Goal: Information Seeking & Learning: Learn about a topic

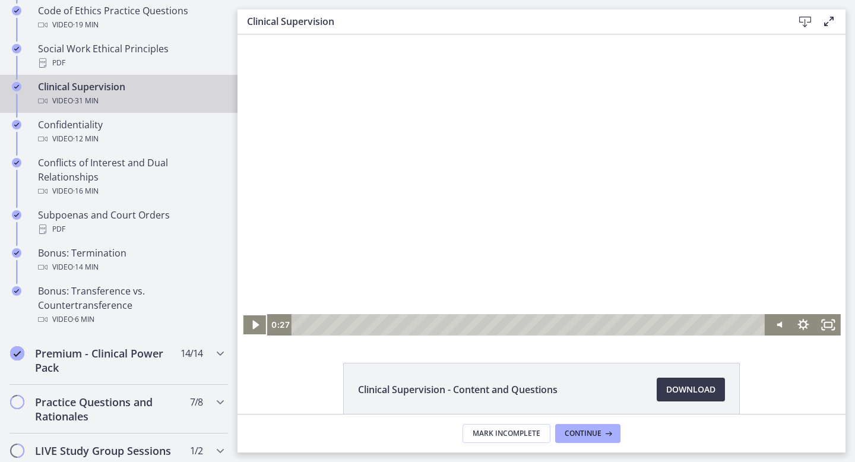
scroll to position [624, 0]
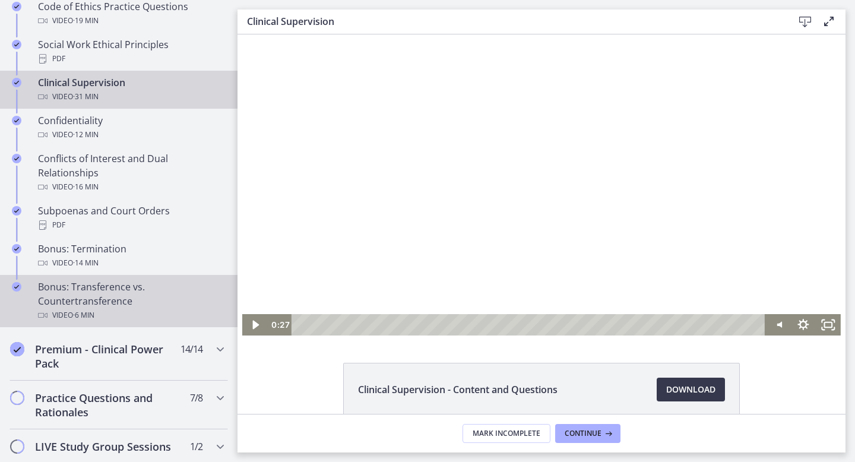
click at [85, 305] on div "Bonus: Transference vs. Countertransference Video · 6 min" at bounding box center [130, 301] width 185 height 43
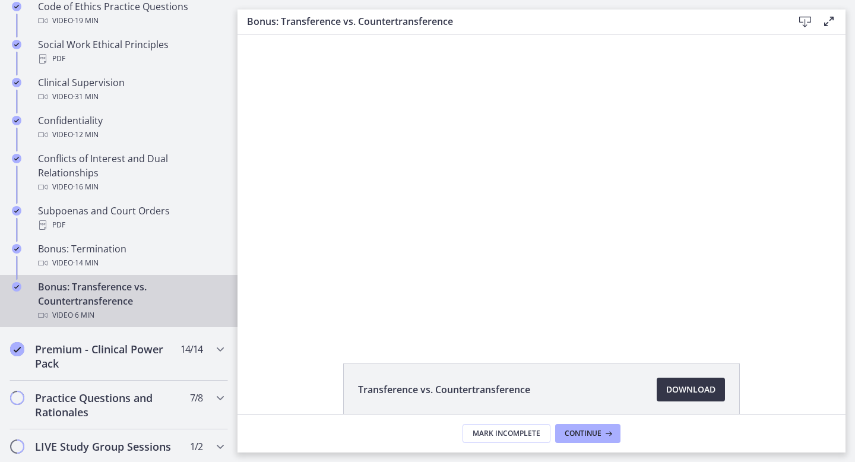
click at [686, 392] on span "Download Opens in a new window" at bounding box center [690, 389] width 49 height 14
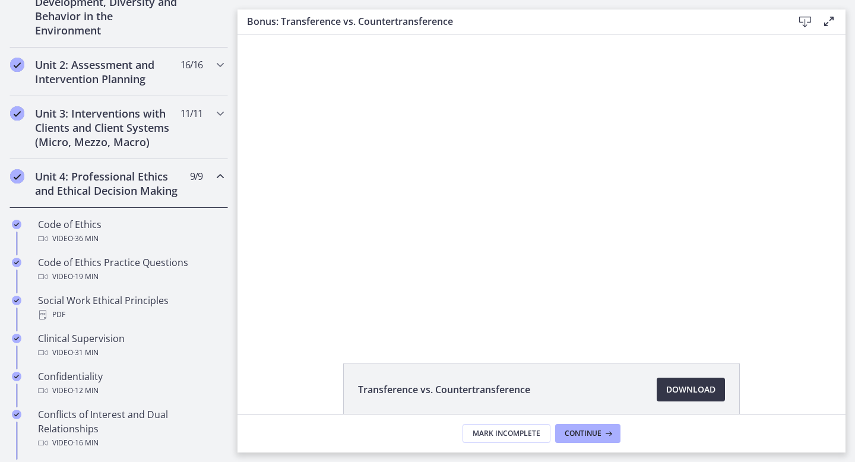
scroll to position [367, 0]
click at [93, 128] on h2 "Unit 3: Interventions with Clients and Client Systems (Micro, Mezzo, Macro)" at bounding box center [107, 128] width 145 height 43
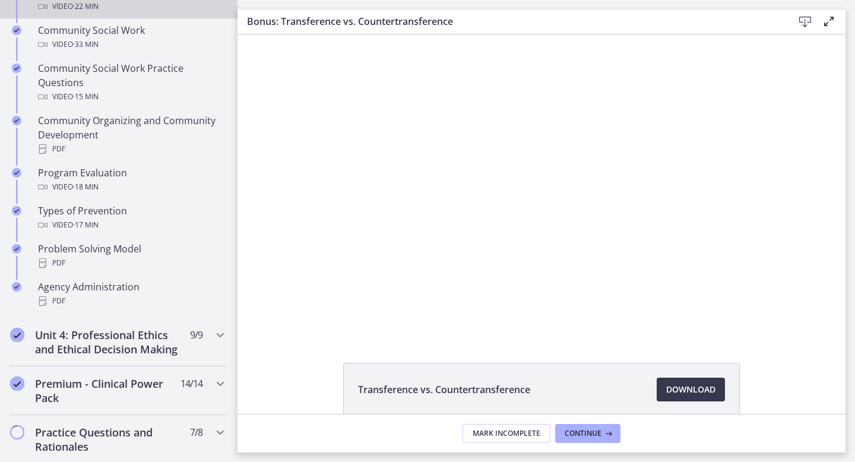
scroll to position [665, 0]
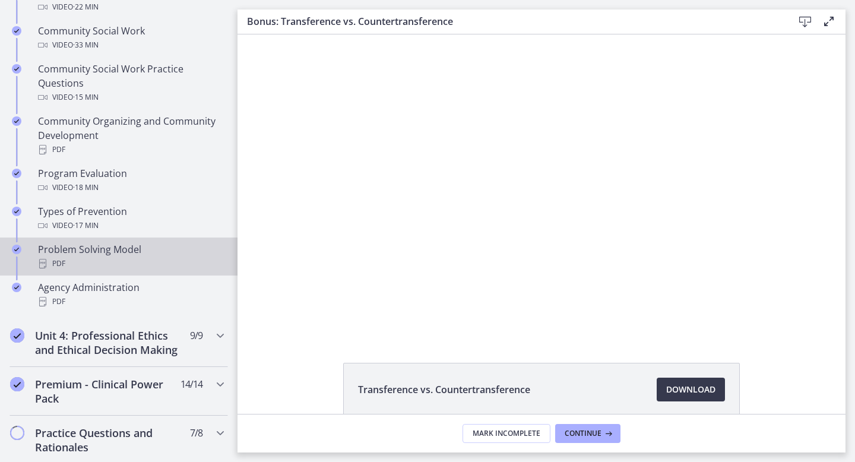
click at [81, 271] on link "Problem Solving Model PDF" at bounding box center [119, 257] width 238 height 38
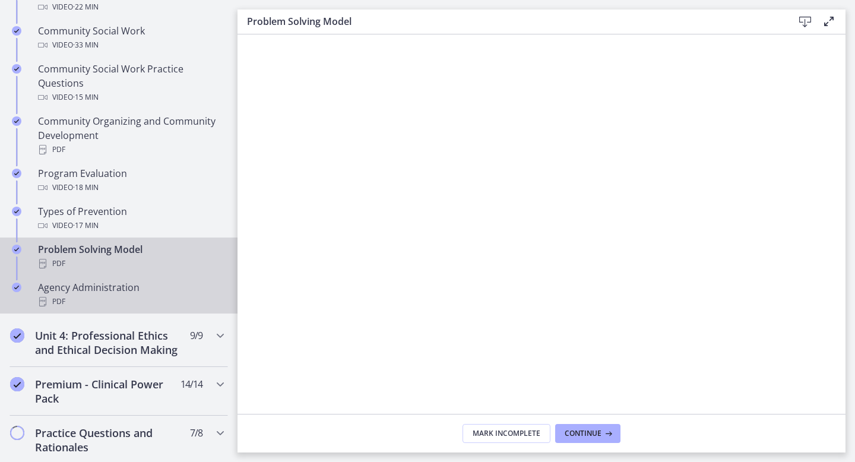
click at [114, 302] on div "PDF" at bounding box center [130, 302] width 185 height 14
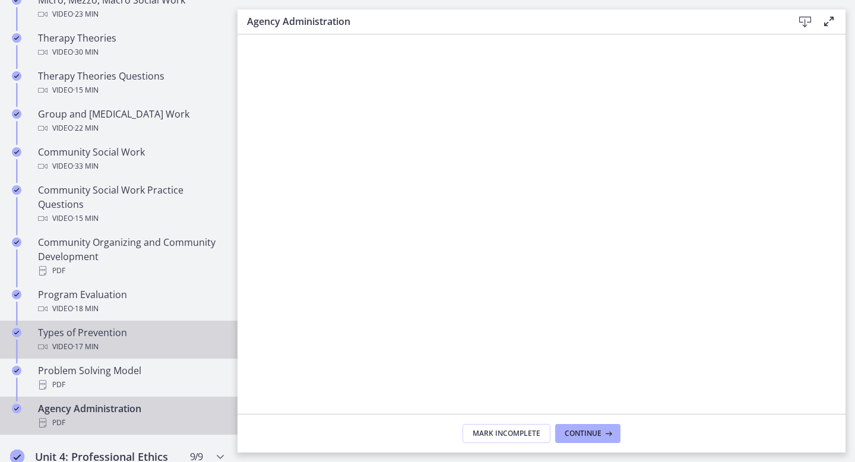
scroll to position [542, 0]
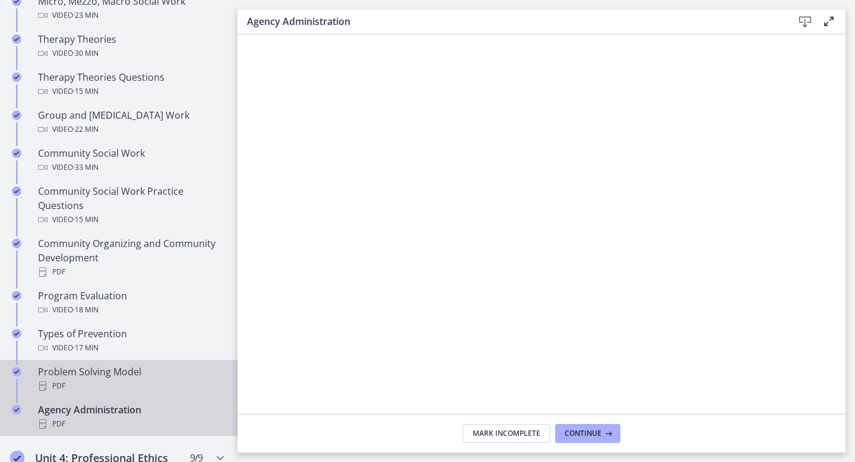
click at [105, 381] on div "PDF" at bounding box center [130, 386] width 185 height 14
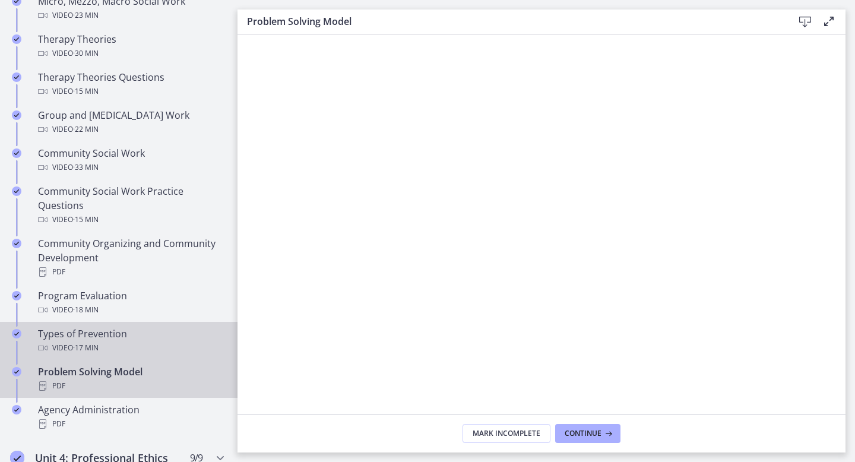
click at [96, 349] on span "· 17 min" at bounding box center [86, 348] width 26 height 14
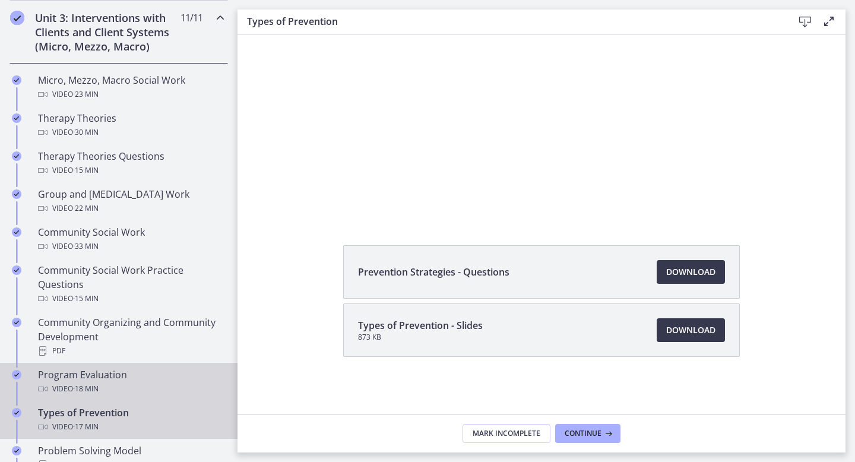
scroll to position [460, 0]
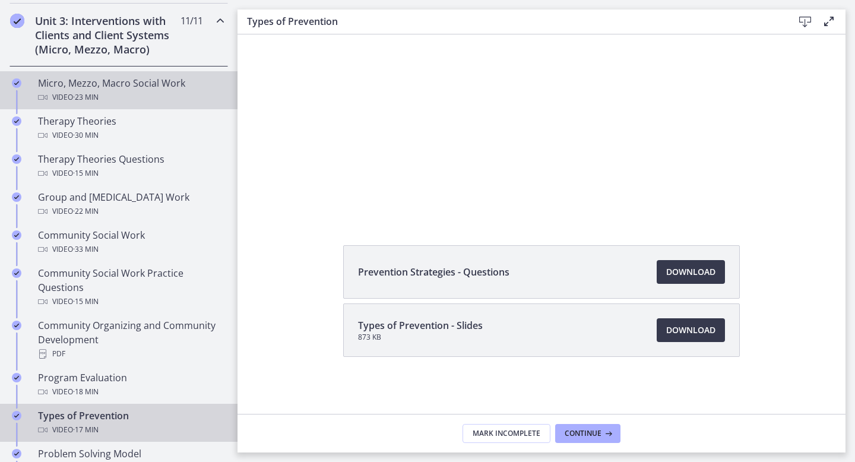
click at [143, 90] on div "Video · 23 min" at bounding box center [130, 97] width 185 height 14
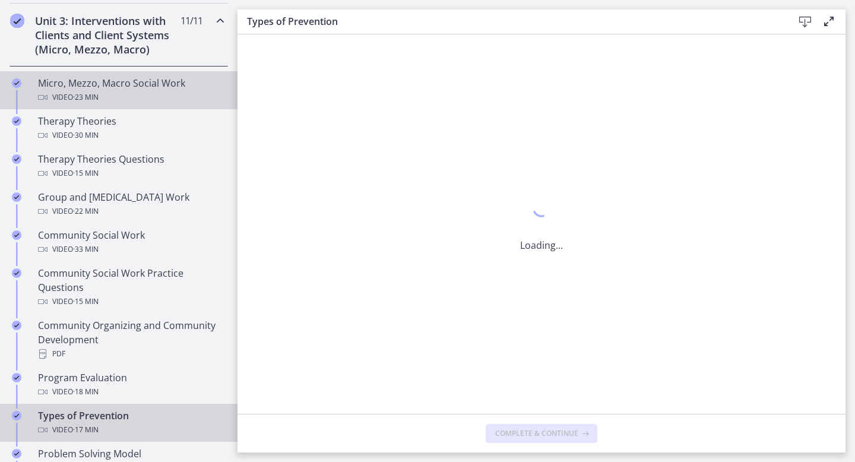
scroll to position [0, 0]
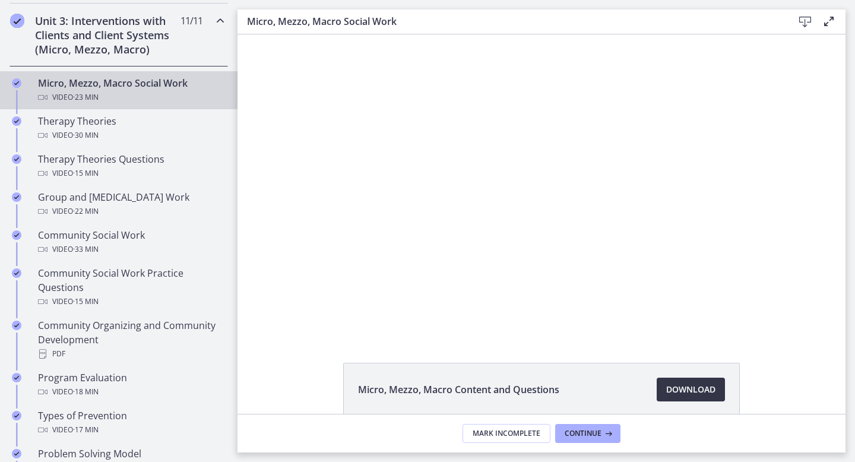
click at [703, 390] on span "Download Opens in a new window" at bounding box center [690, 389] width 49 height 14
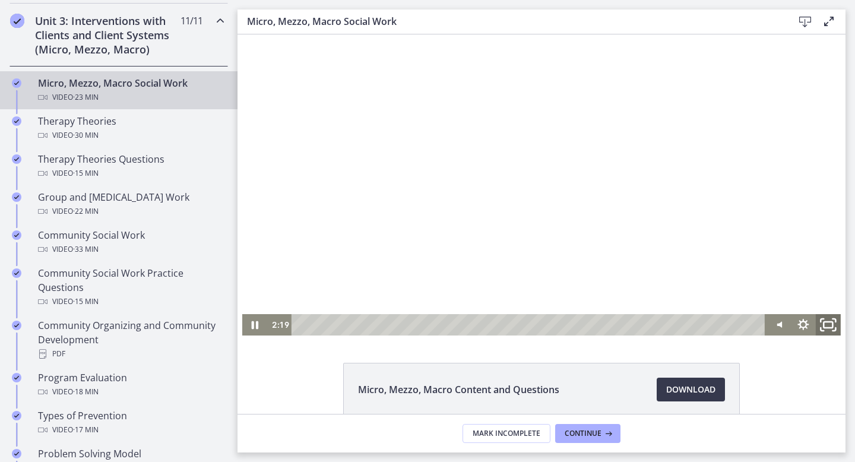
click at [831, 322] on rect "Fullscreen" at bounding box center [828, 325] width 9 height 6
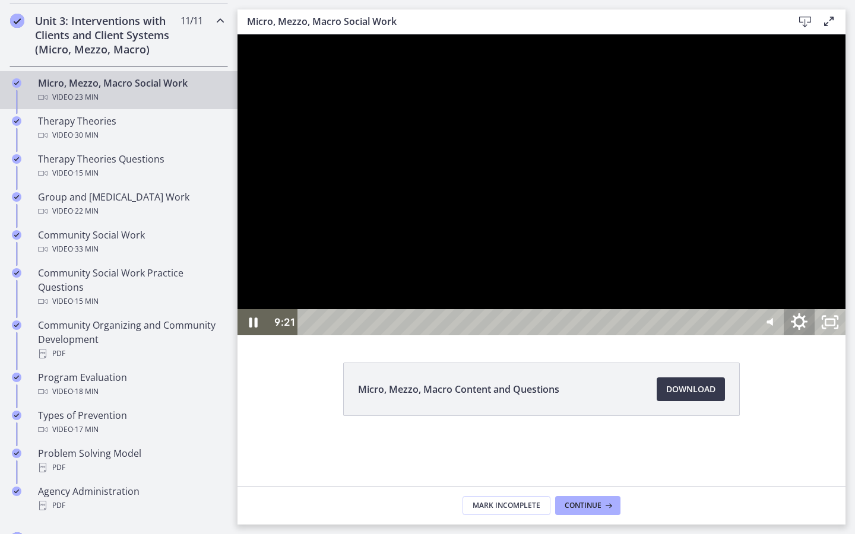
click at [808, 330] on icon "Show settings menu" at bounding box center [799, 322] width 17 height 17
click at [808, 330] on icon "Hide settings menu" at bounding box center [799, 322] width 17 height 17
click at [818, 339] on icon "Show settings menu" at bounding box center [799, 322] width 37 height 31
click at [838, 283] on span "1.75x" at bounding box center [818, 270] width 39 height 26
click at [846, 284] on label "2x" at bounding box center [799, 270] width 93 height 27
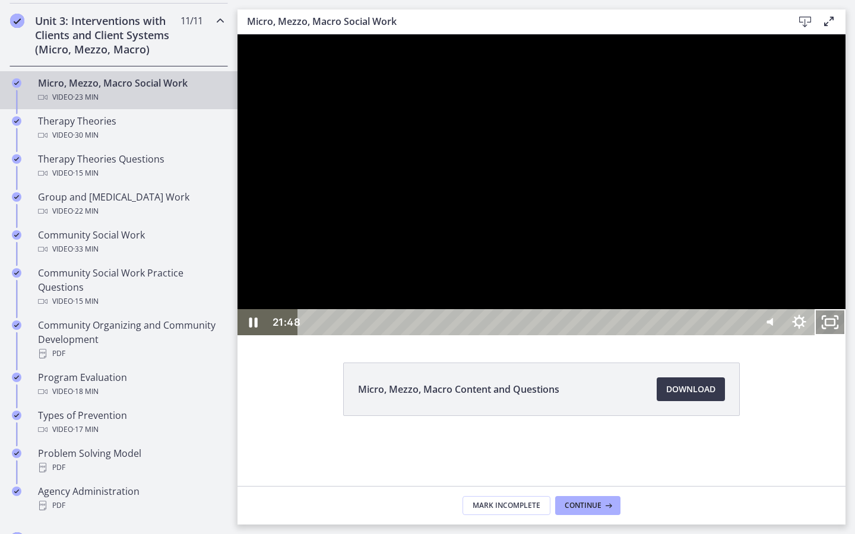
click at [835, 325] on rect "Unfullscreen" at bounding box center [830, 322] width 10 height 6
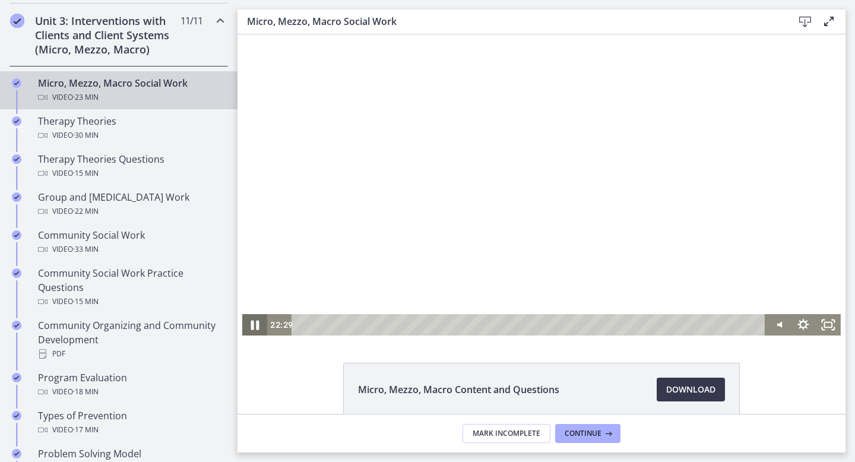
click at [255, 330] on icon "Pause" at bounding box center [255, 325] width 30 height 26
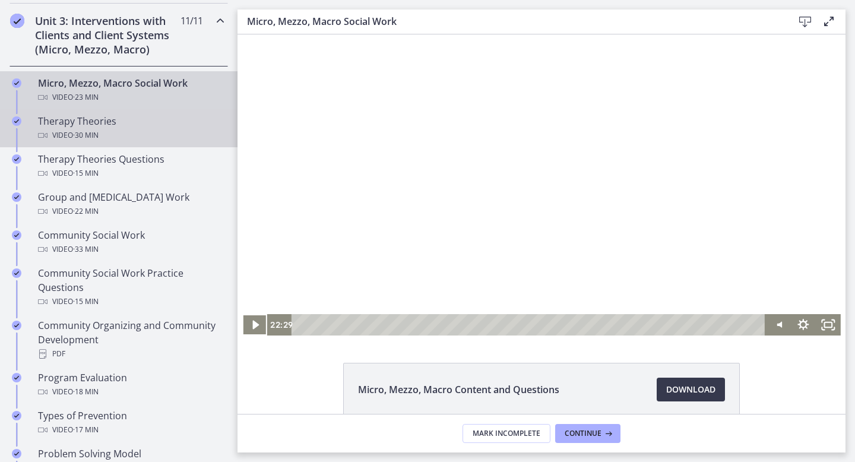
click at [110, 126] on div "Therapy Theories Video · 30 min" at bounding box center [130, 128] width 185 height 29
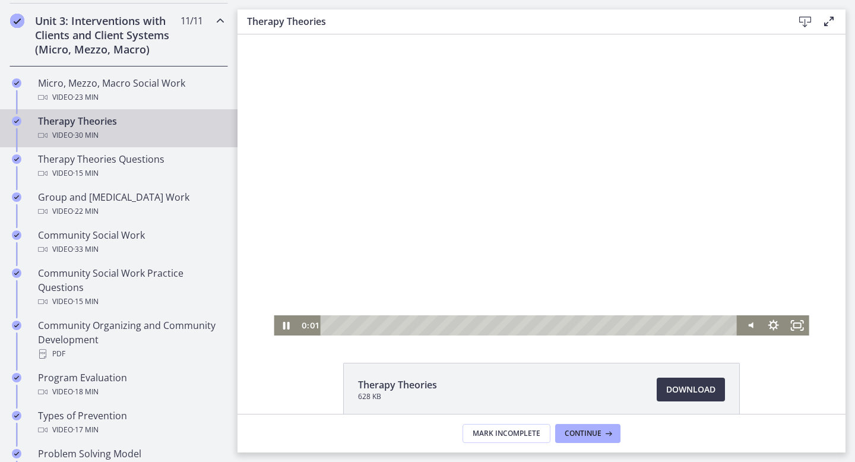
click at [330, 324] on div "Playbar" at bounding box center [531, 325] width 403 height 20
click at [289, 327] on icon "Pause" at bounding box center [286, 326] width 8 height 10
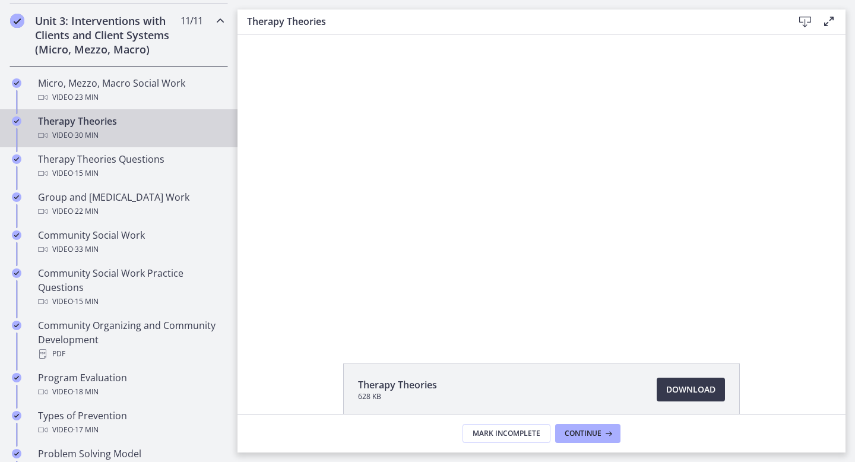
click at [718, 216] on div at bounding box center [541, 184] width 535 height 301
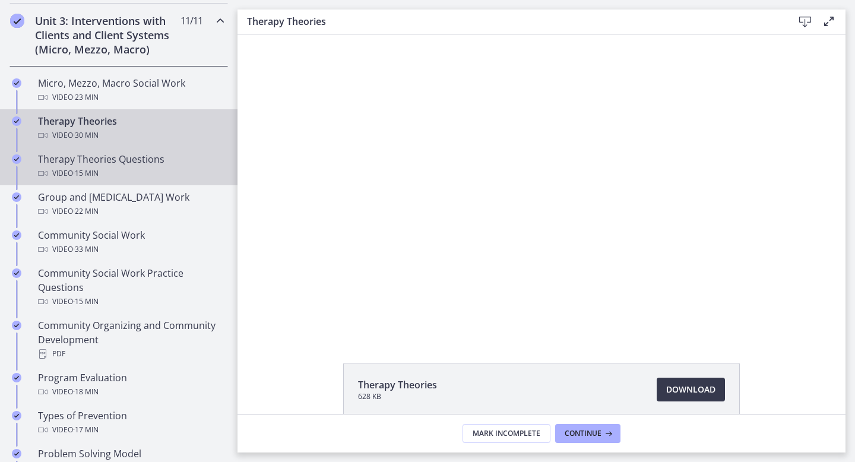
click at [157, 165] on div "Therapy Theories Questions Video · 15 min" at bounding box center [130, 166] width 185 height 29
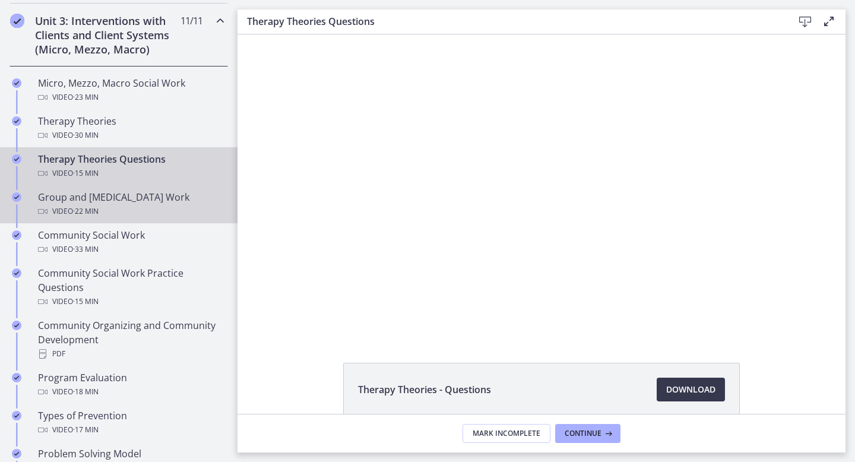
click at [144, 213] on div "Video · 22 min" at bounding box center [130, 211] width 185 height 14
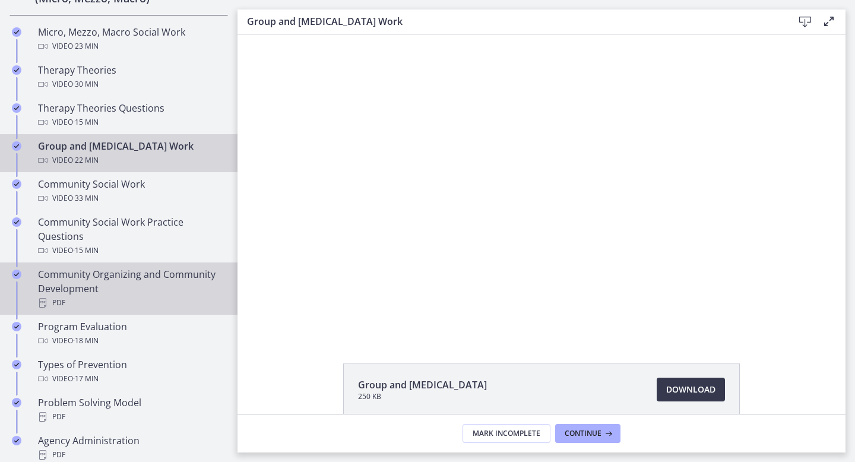
scroll to position [511, 0]
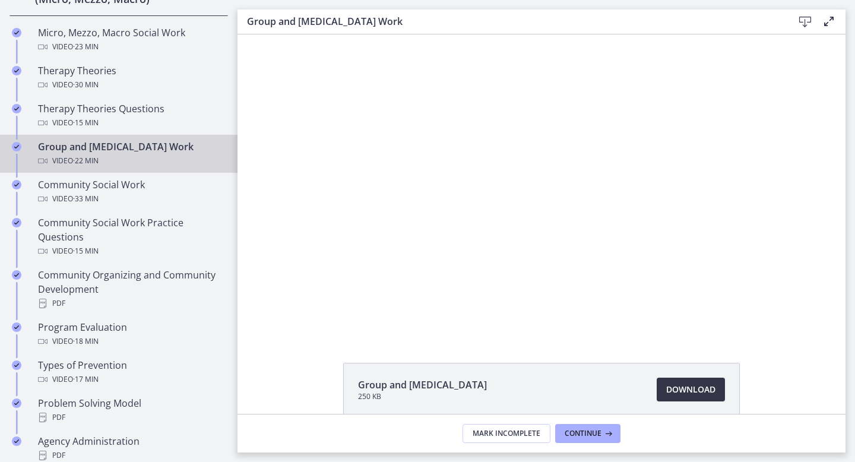
click at [691, 397] on link "Download Opens in a new window" at bounding box center [691, 390] width 68 height 24
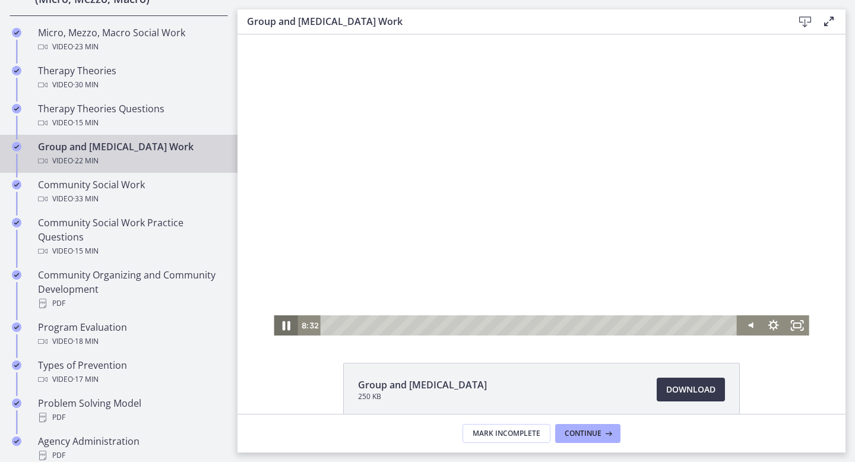
click at [282, 328] on icon "Pause" at bounding box center [285, 326] width 29 height 24
